Goal: Navigation & Orientation: Go to known website

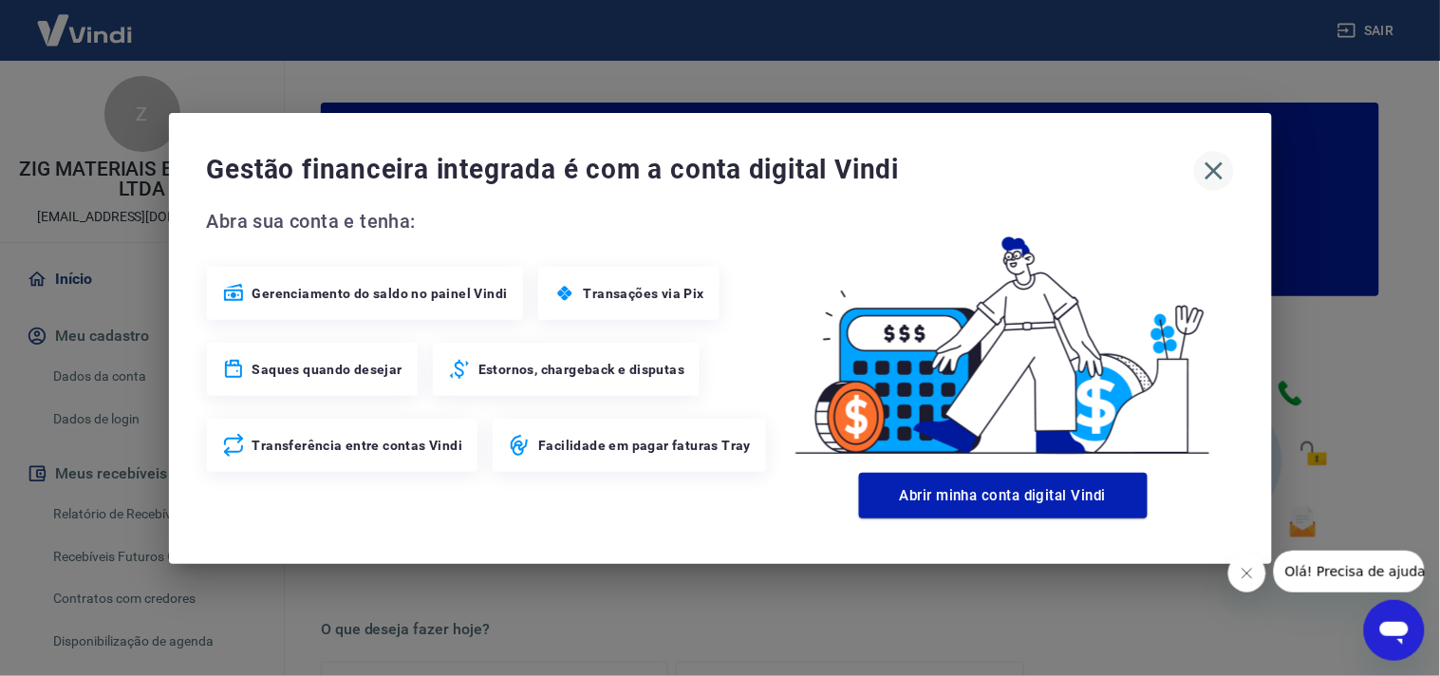
click at [1213, 164] on icon "button" at bounding box center [1214, 171] width 30 height 30
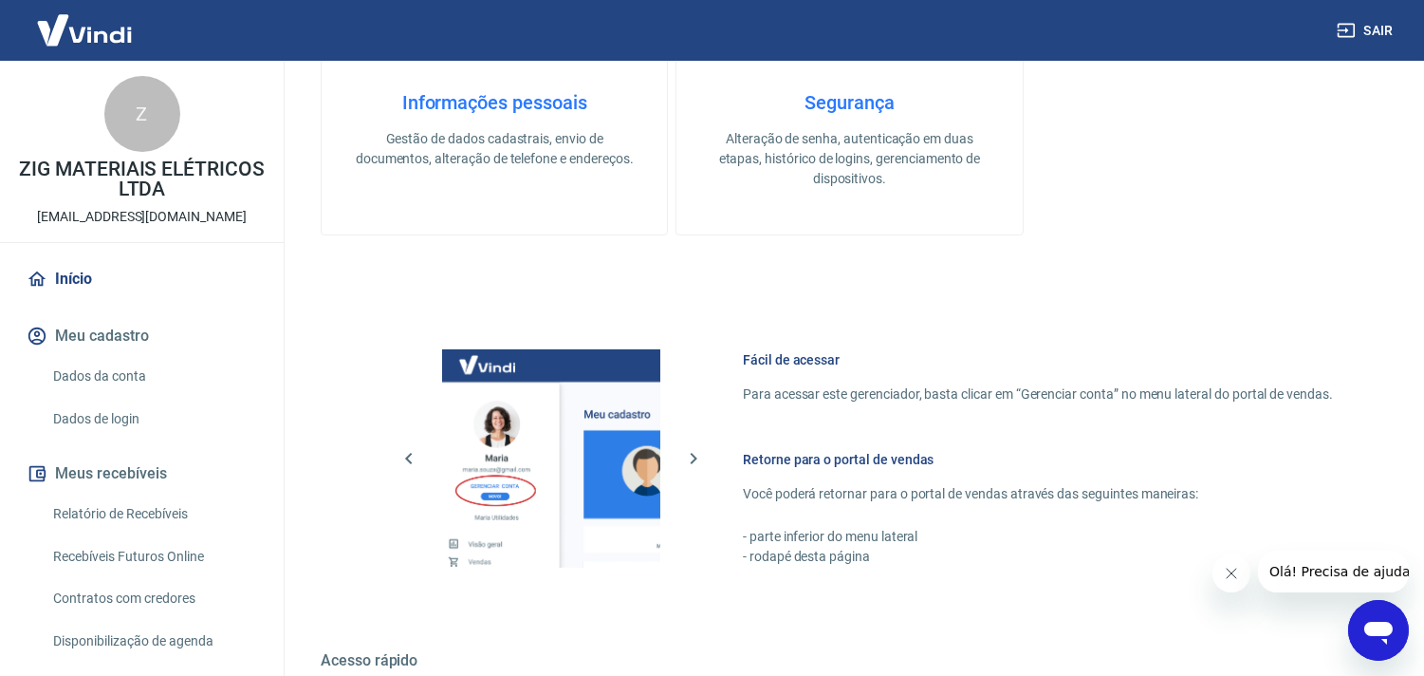
scroll to position [949, 0]
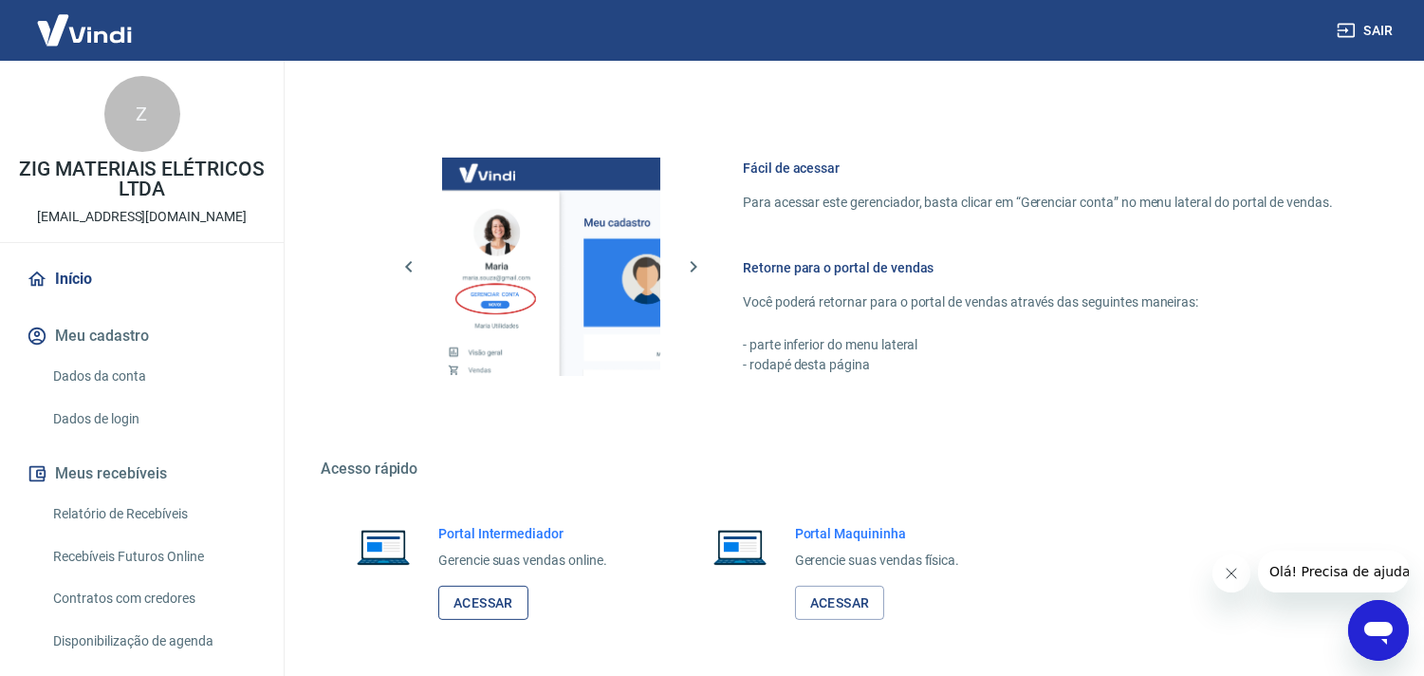
click at [504, 588] on link "Acessar" at bounding box center [483, 603] width 90 height 35
